Goal: Task Accomplishment & Management: Complete application form

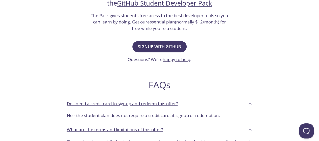
scroll to position [76, 0]
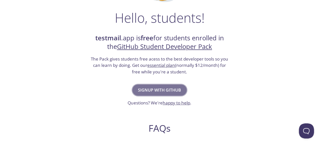
click at [157, 93] on span "Signup with GitHub" at bounding box center [159, 89] width 43 height 7
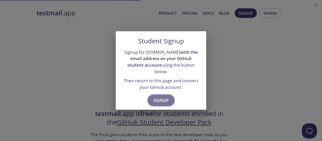
click at [162, 97] on span "Signup" at bounding box center [161, 100] width 15 height 7
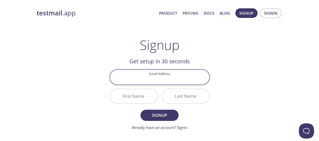
scroll to position [25, 0]
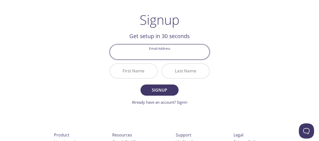
click at [159, 51] on input "Email Address" at bounding box center [159, 52] width 99 height 14
type input "[EMAIL_ADDRESS][DOMAIN_NAME]"
click at [141, 69] on input "First Name" at bounding box center [133, 71] width 47 height 14
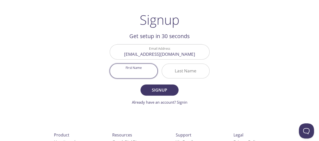
click at [139, 73] on input "First Name" at bounding box center [133, 71] width 47 height 14
type input "Moamed"
